Goal: Book appointment/travel/reservation

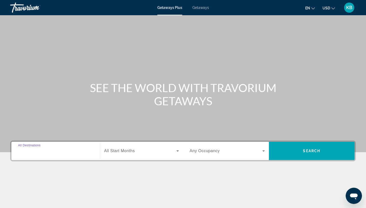
click at [64, 152] on input "Destination All Destinations" at bounding box center [55, 151] width 75 height 6
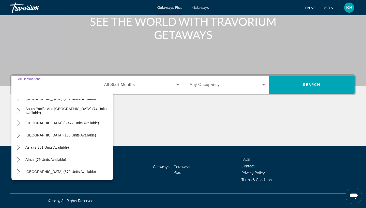
scroll to position [66, 0]
click at [42, 86] on input "Destination All Destinations" at bounding box center [55, 85] width 75 height 6
click at [42, 88] on input "Destination All Destinations" at bounding box center [55, 85] width 75 height 6
click at [41, 93] on div "All destinations [GEOGRAPHIC_DATA] (31,620 units available) [GEOGRAPHIC_DATA] (…" at bounding box center [62, 135] width 102 height 89
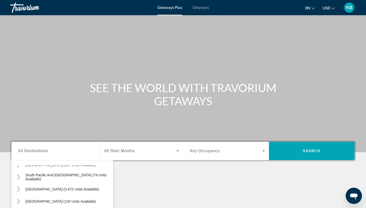
click at [35, 157] on div "Search widget" at bounding box center [55, 151] width 75 height 14
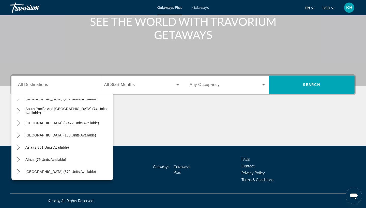
click at [33, 90] on div "Search widget" at bounding box center [55, 85] width 75 height 14
click at [141, 100] on div "Destination All Destinations All destinations [GEOGRAPHIC_DATA] (31,620 units a…" at bounding box center [183, 110] width 366 height 72
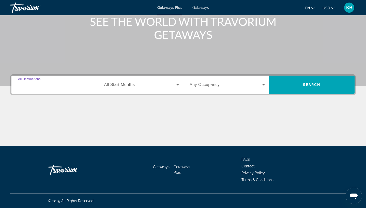
click at [52, 83] on input "Destination All Destinations" at bounding box center [55, 85] width 75 height 6
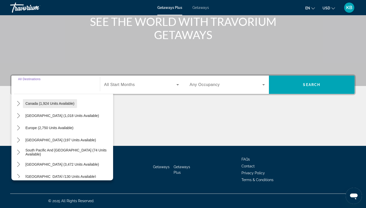
scroll to position [82, 0]
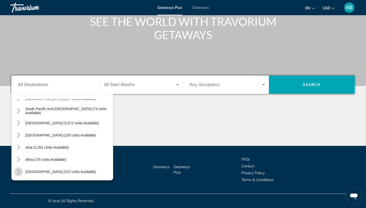
click at [17, 173] on icon "Toggle Middle East (372 units available) submenu" at bounding box center [18, 171] width 5 height 5
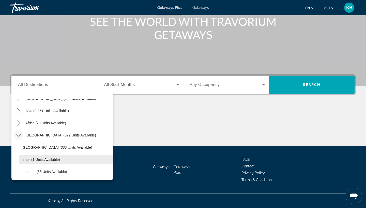
scroll to position [119, 0]
click at [18, 133] on icon "Toggle Middle East (372 units available) submenu" at bounding box center [18, 135] width 5 height 5
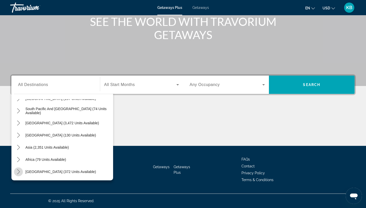
scroll to position [82, 0]
click at [19, 149] on icon "Toggle Asia (2,351 units available) submenu" at bounding box center [18, 147] width 3 height 5
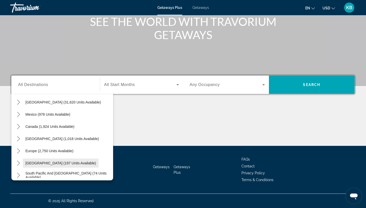
scroll to position [10, 0]
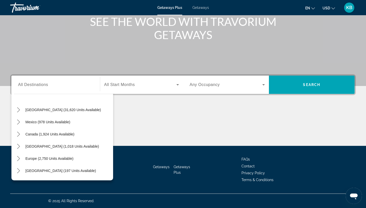
click at [140, 84] on span "Search widget" at bounding box center [140, 85] width 72 height 6
